Goal: Obtain resource: Download file/media

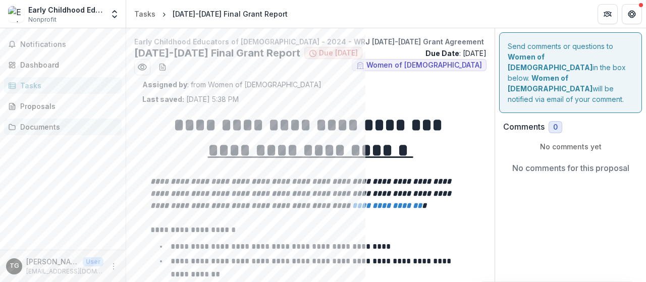
click at [42, 126] on div "Documents" at bounding box center [66, 127] width 93 height 11
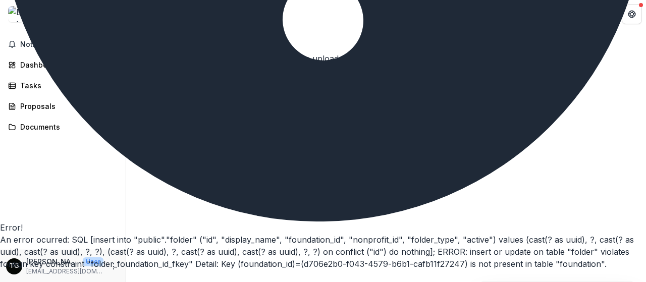
click at [0, 279] on button "Close" at bounding box center [0, 279] width 0 height 0
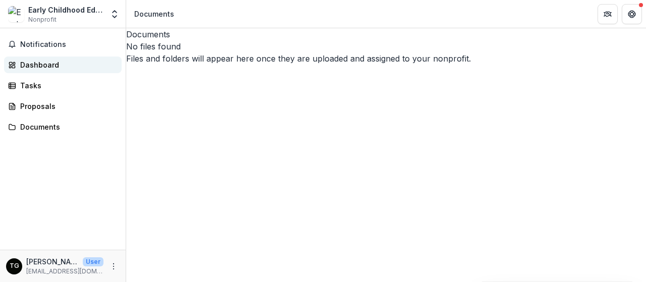
click at [35, 67] on div "Dashboard" at bounding box center [66, 65] width 93 height 11
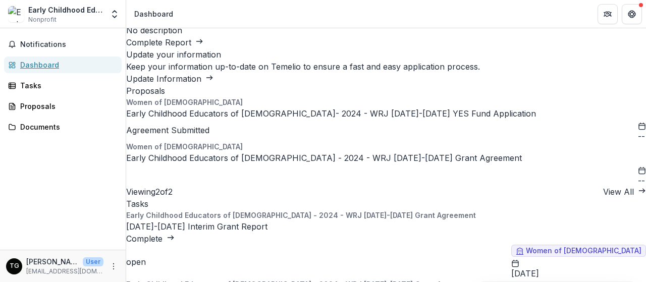
scroll to position [76, 0]
click at [201, 119] on link "Early Childhood Educators of [DEMOGRAPHIC_DATA]- 2024 - WRJ [DATE]-[DATE] YES F…" at bounding box center [331, 114] width 410 height 10
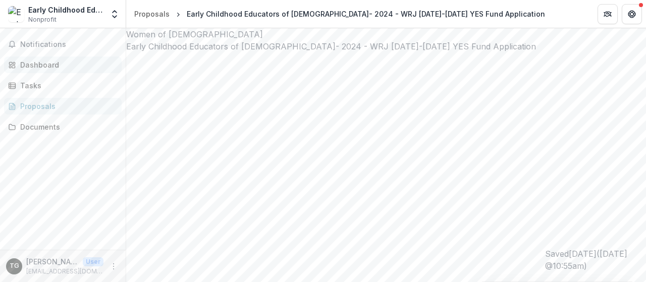
click at [33, 63] on div "Dashboard" at bounding box center [66, 65] width 93 height 11
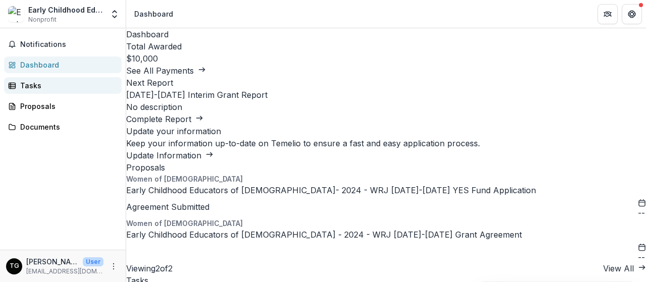
click at [37, 84] on div "Tasks" at bounding box center [66, 85] width 93 height 11
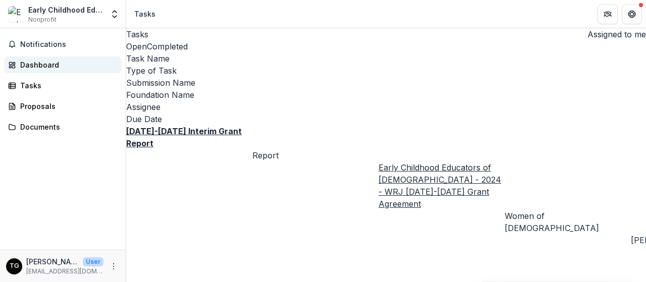
click at [39, 63] on div "Dashboard" at bounding box center [66, 65] width 93 height 11
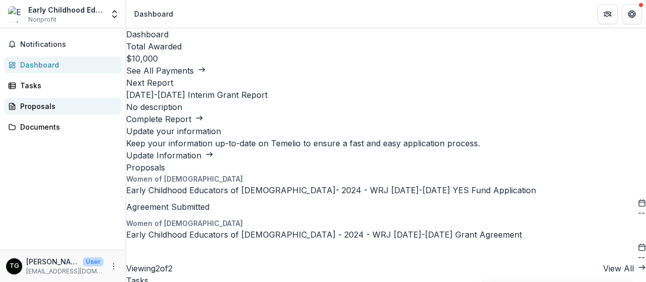
click at [40, 104] on div "Proposals" at bounding box center [66, 106] width 93 height 11
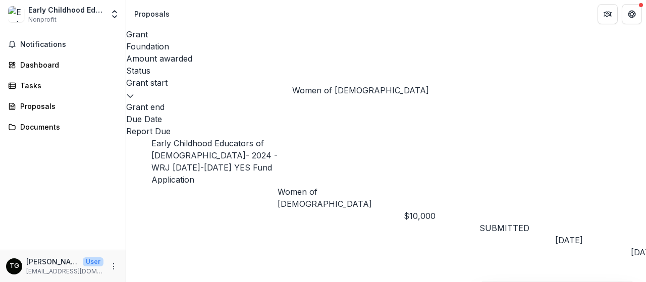
click at [345, 186] on p "Women of [DEMOGRAPHIC_DATA]" at bounding box center [340, 198] width 126 height 24
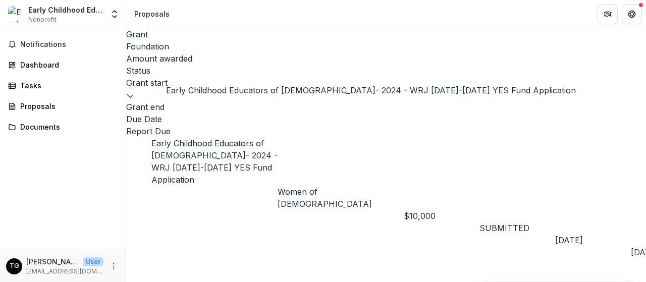
click at [233, 138] on link "Early Childhood Educators of [DEMOGRAPHIC_DATA]- 2024 - WRJ [DATE]-[DATE] YES F…" at bounding box center [214, 161] width 126 height 46
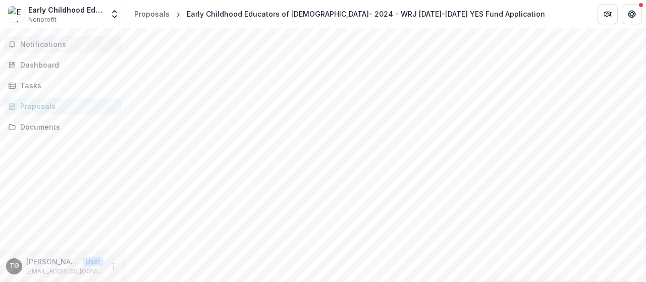
scroll to position [240, 0]
click at [26, 84] on div "Tasks" at bounding box center [66, 85] width 93 height 11
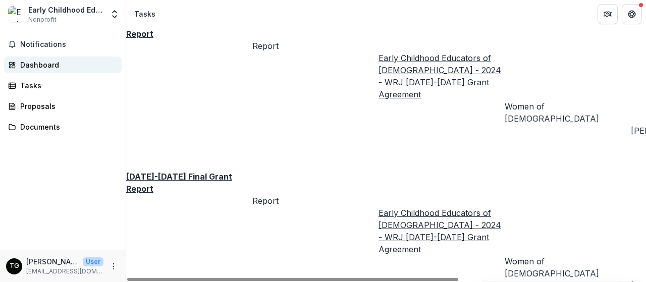
click at [32, 62] on div "Dashboard" at bounding box center [66, 65] width 93 height 11
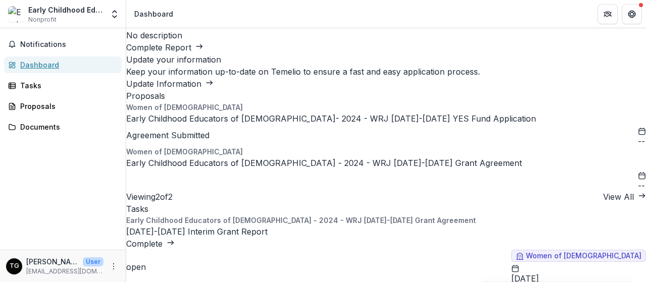
scroll to position [0, 123]
click at [285, 124] on link "Early Childhood Educators of [DEMOGRAPHIC_DATA]- 2024 - WRJ [DATE]-[DATE] YES F…" at bounding box center [331, 118] width 410 height 10
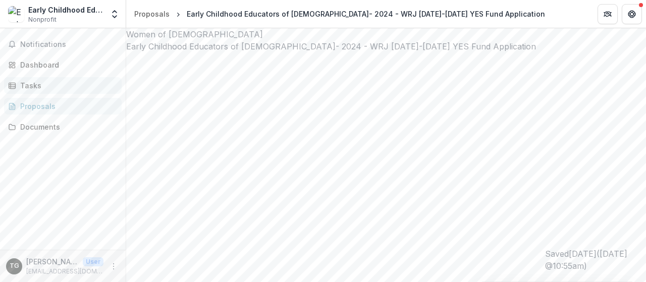
click at [36, 83] on div "Tasks" at bounding box center [66, 85] width 93 height 11
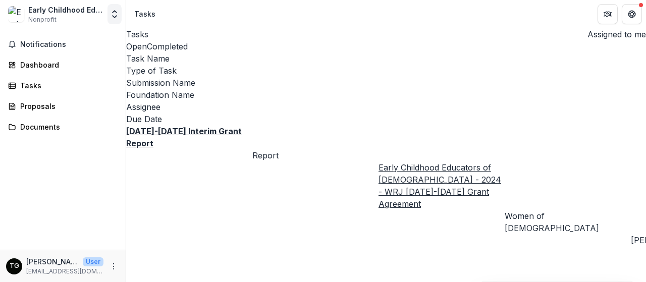
click at [116, 13] on icon "Open entity switcher" at bounding box center [114, 14] width 10 height 10
